Goal: Find specific page/section: Find specific page/section

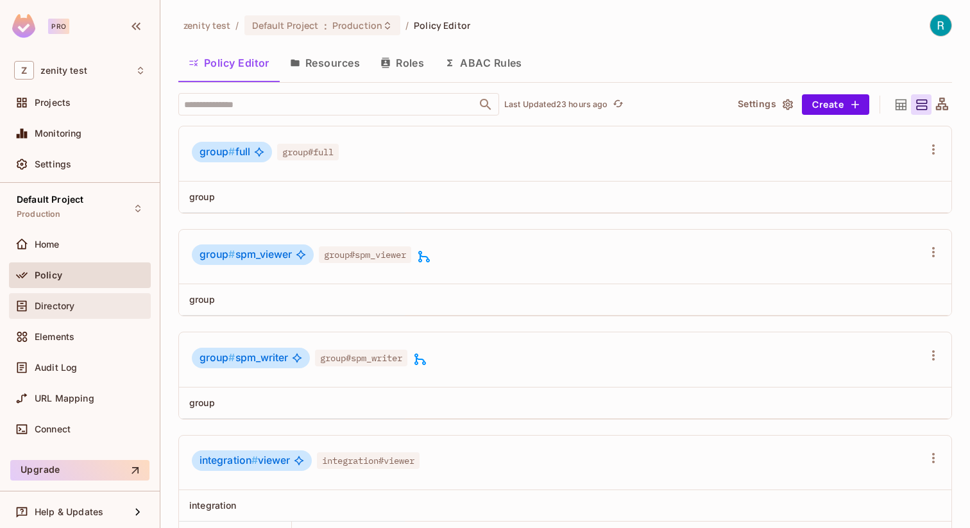
click at [58, 312] on div "Directory" at bounding box center [80, 305] width 132 height 15
